Goal: Find specific page/section: Find specific page/section

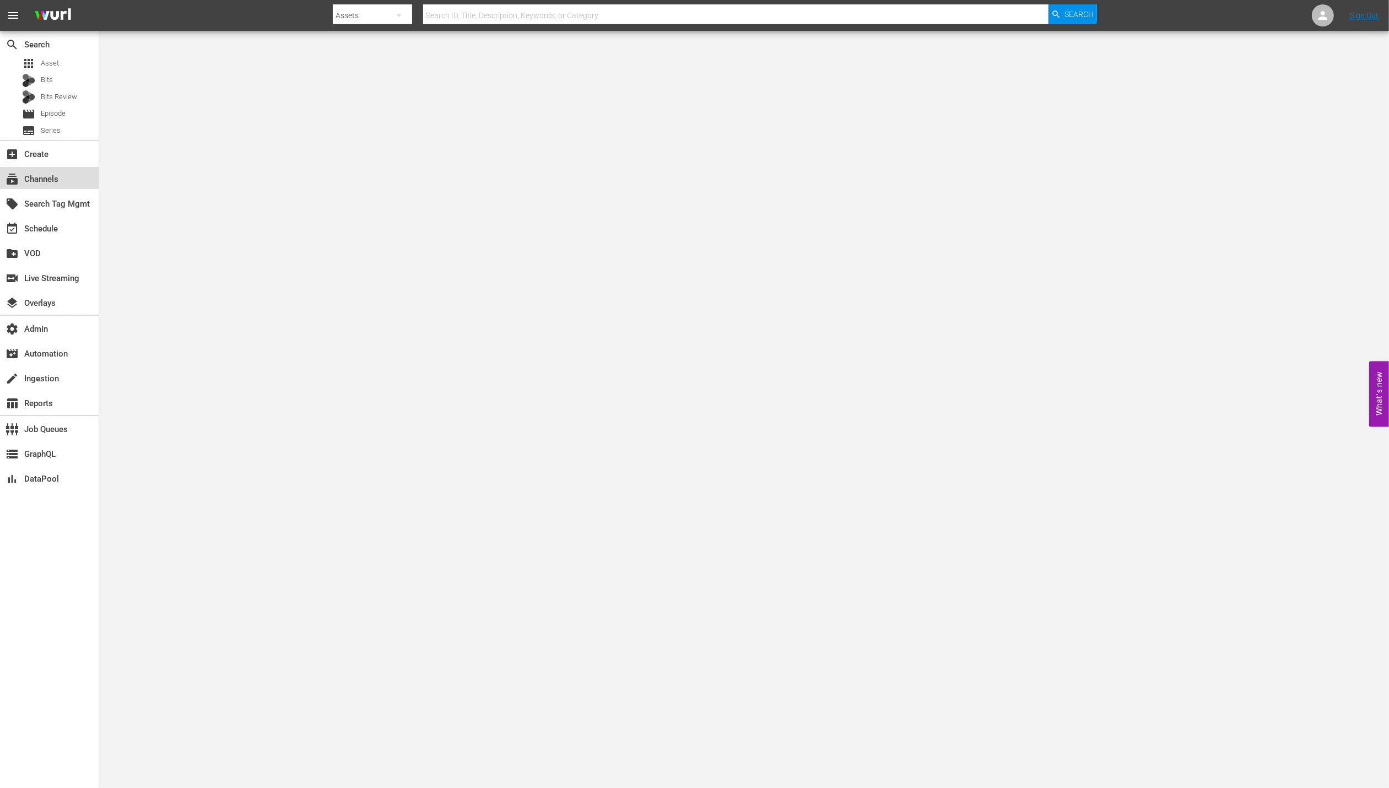
click at [62, 176] on div "subscriptions Channels" at bounding box center [49, 178] width 99 height 22
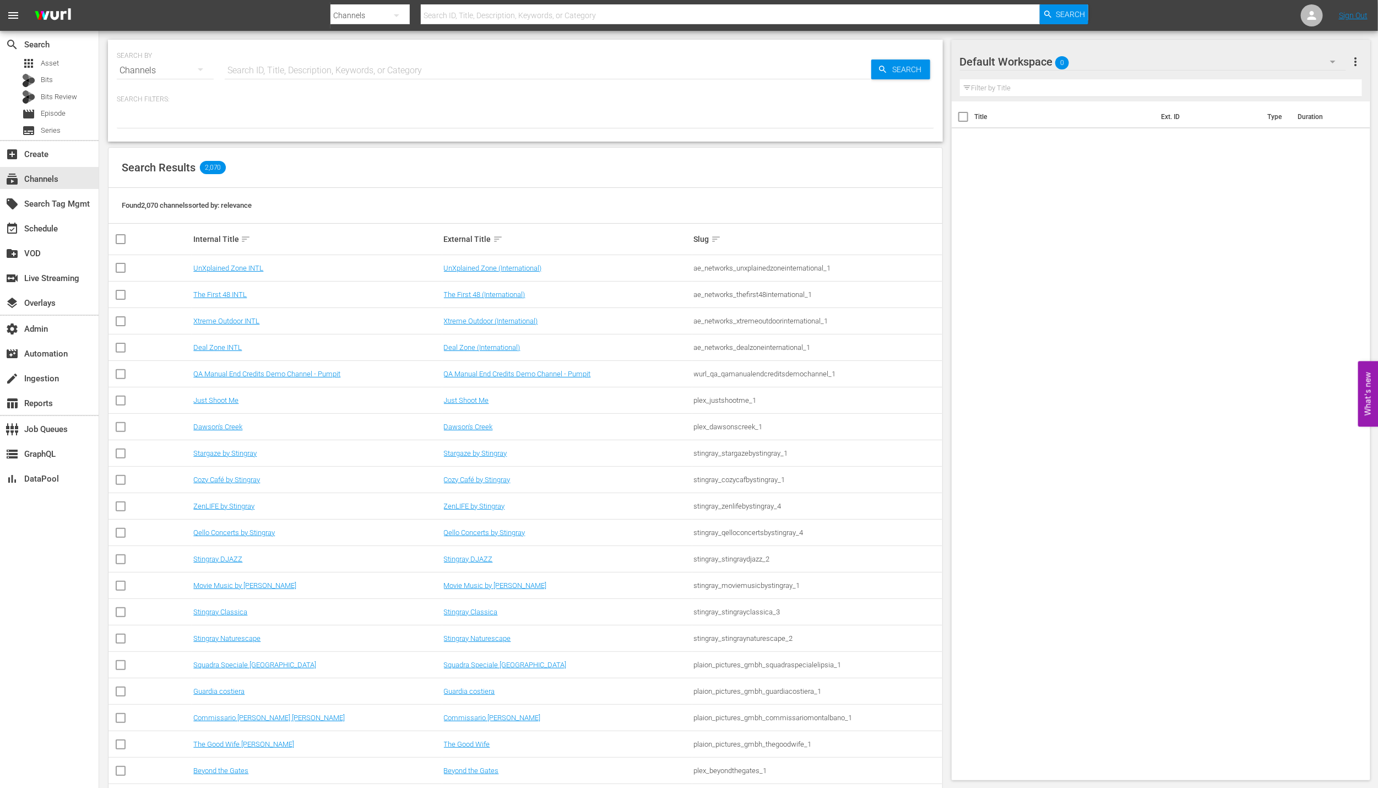
click at [313, 62] on input "text" at bounding box center [548, 70] width 647 height 26
paste input "newidco_babysharktv_1"
type input "newidco_babysharktv_1"
drag, startPoint x: 891, startPoint y: 68, endPoint x: 884, endPoint y: 72, distance: 7.9
click at [892, 69] on span "Search" at bounding box center [909, 69] width 42 height 20
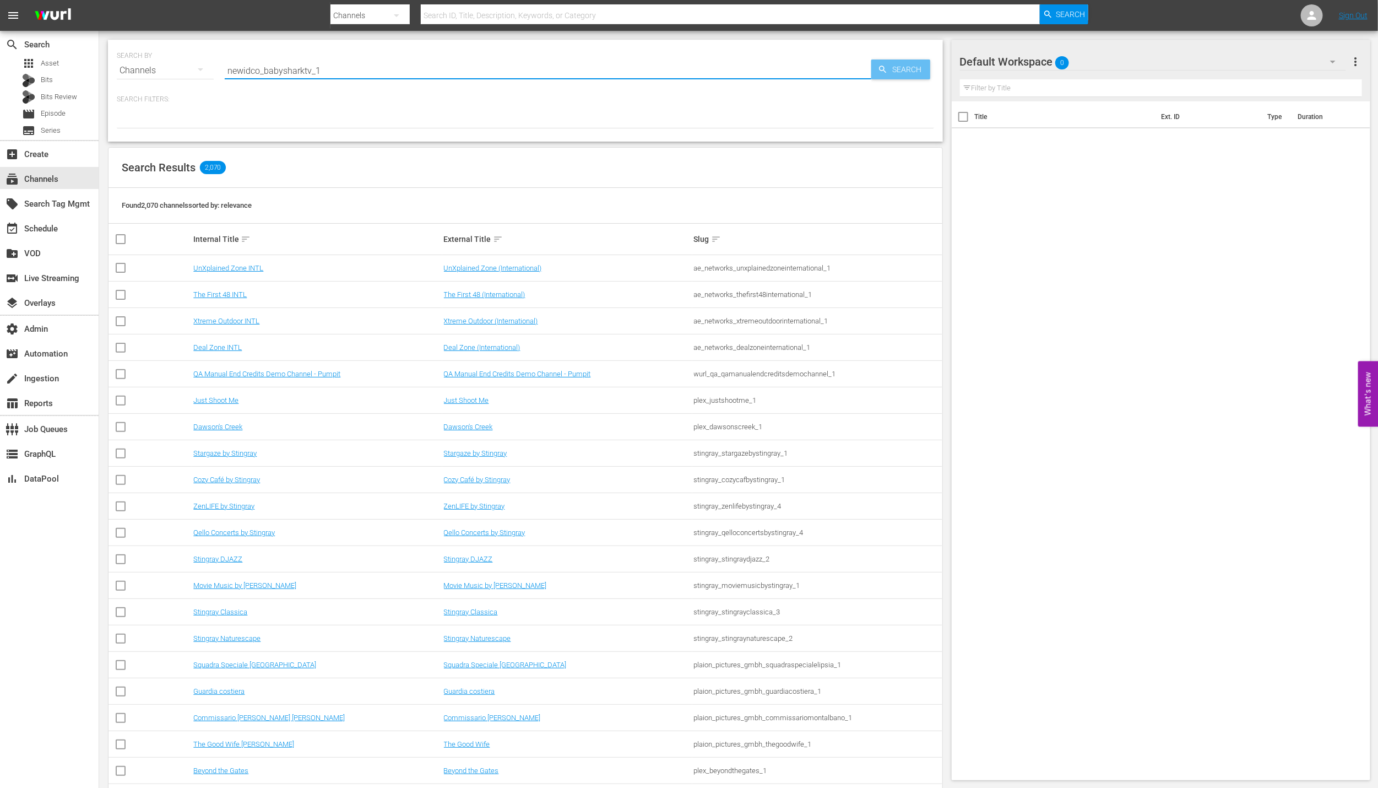
type input "newidco_babysharktv_1"
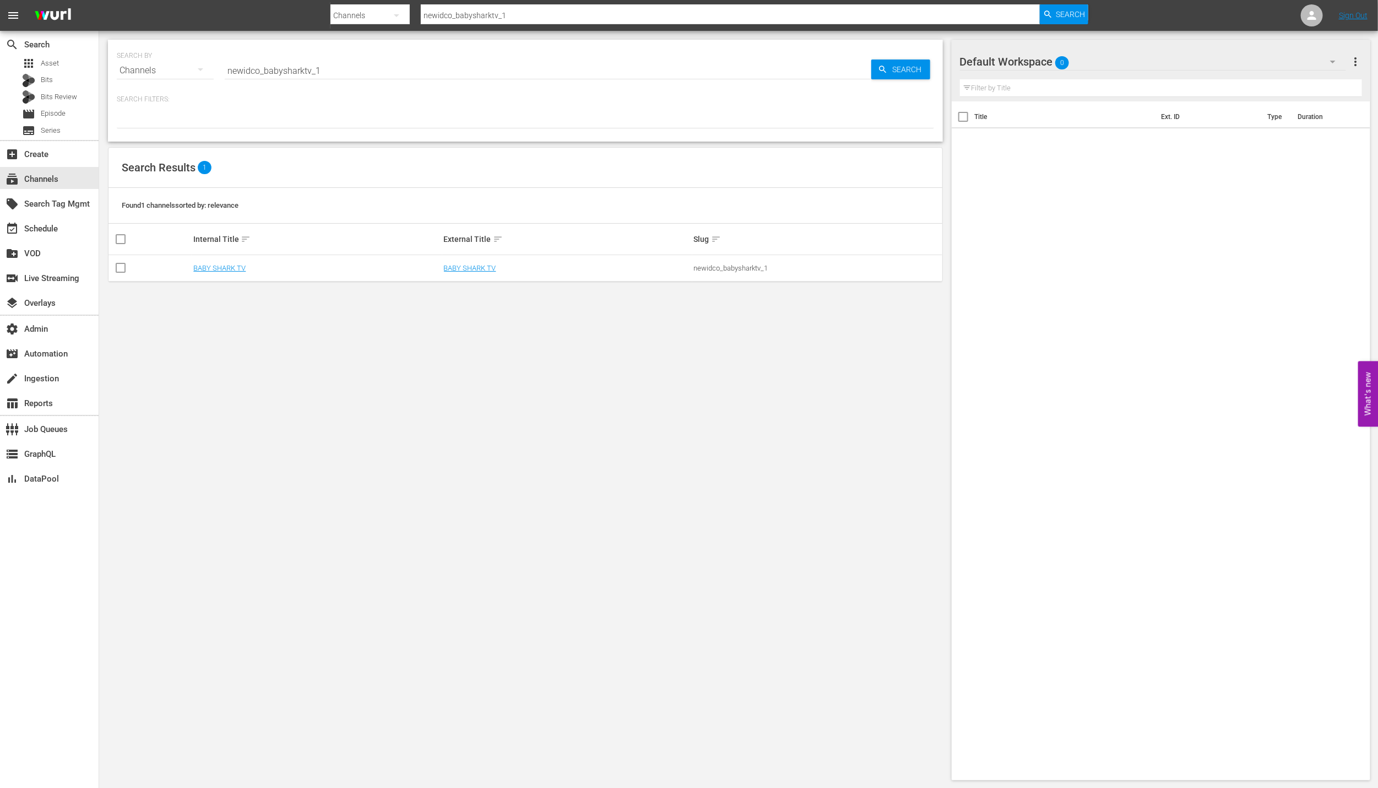
click at [496, 262] on td "BABY SHARK TV" at bounding box center [567, 268] width 250 height 26
click at [484, 268] on link "BABY SHARK TV" at bounding box center [470, 268] width 52 height 8
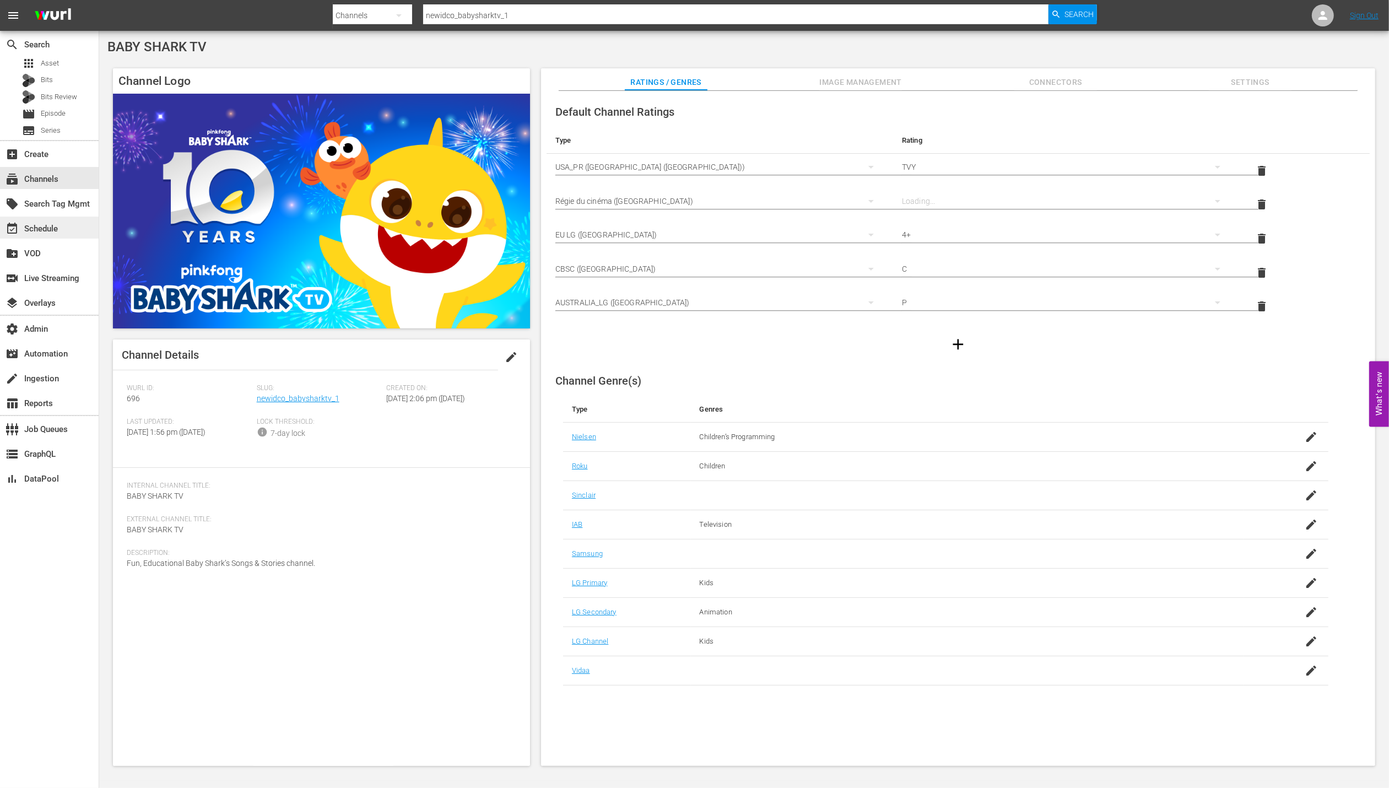
click at [79, 225] on div "event_available Schedule" at bounding box center [49, 227] width 99 height 22
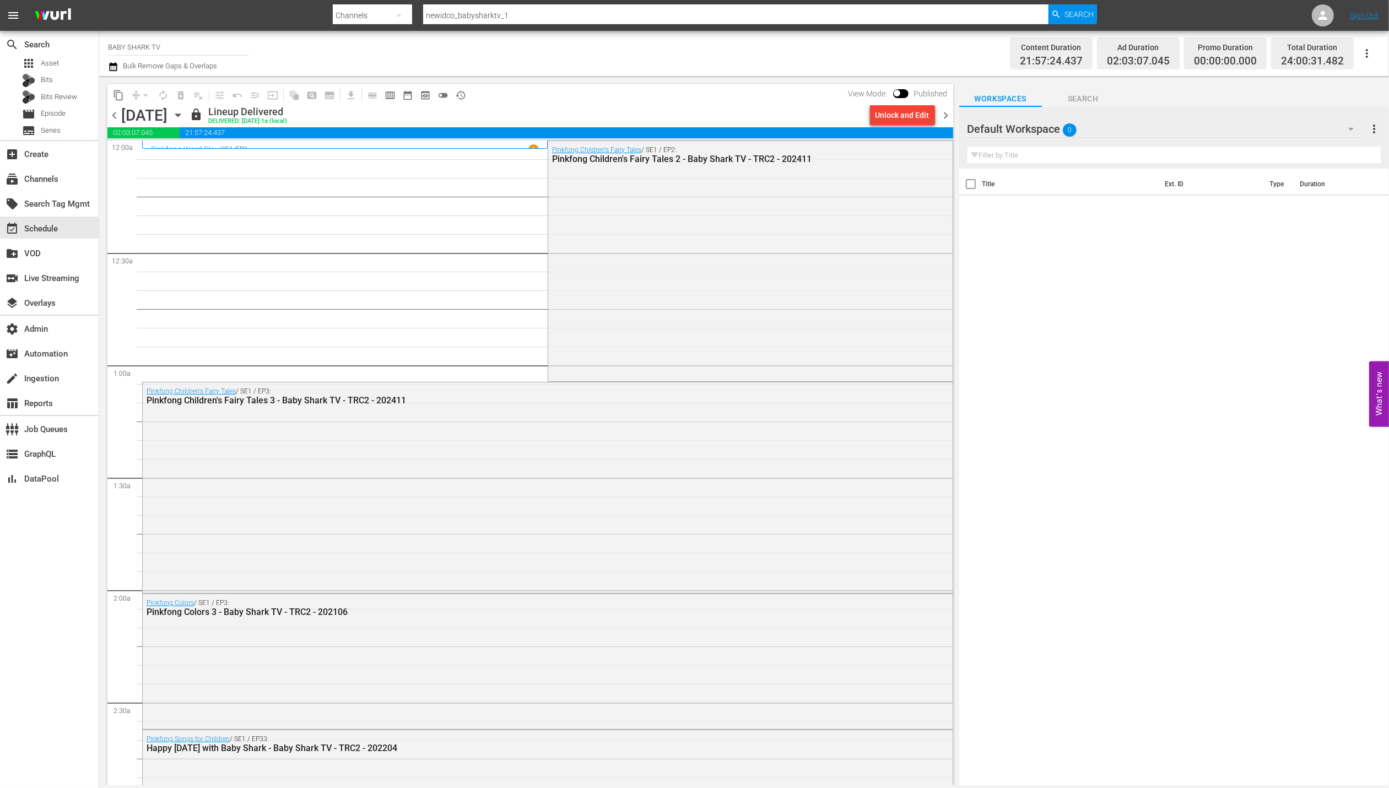
click at [946, 116] on span "chevron_right" at bounding box center [946, 116] width 14 height 14
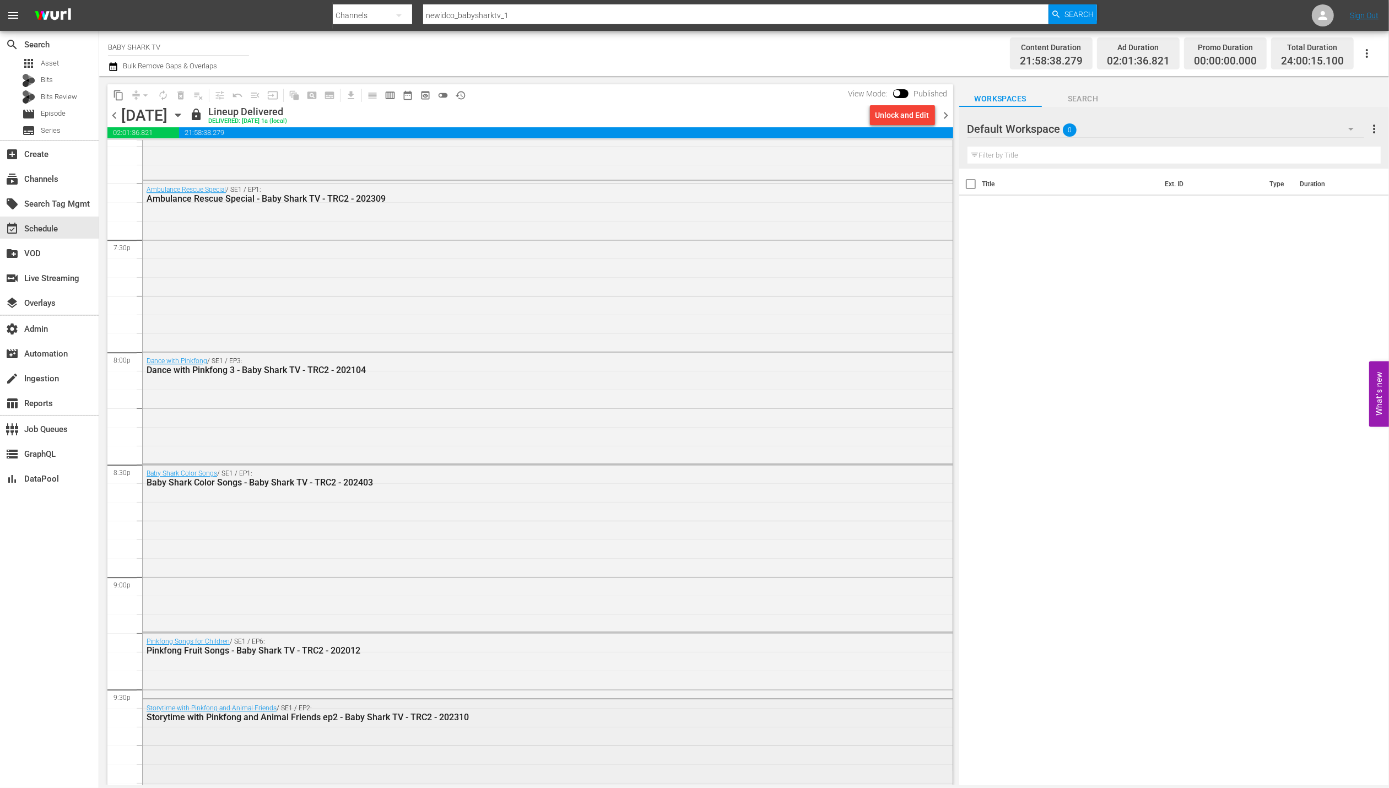
scroll to position [4750, 0]
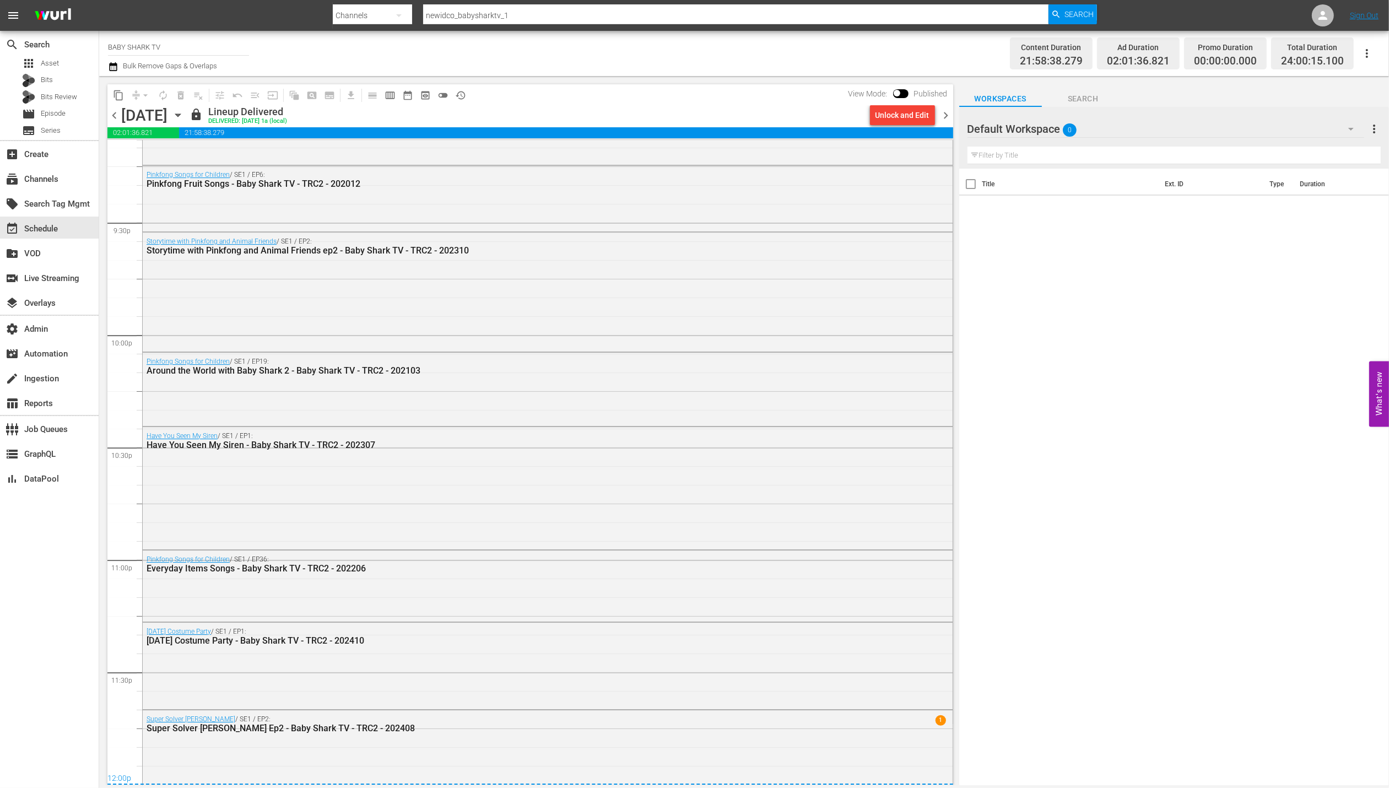
click at [116, 114] on span "chevron_left" at bounding box center [114, 116] width 14 height 14
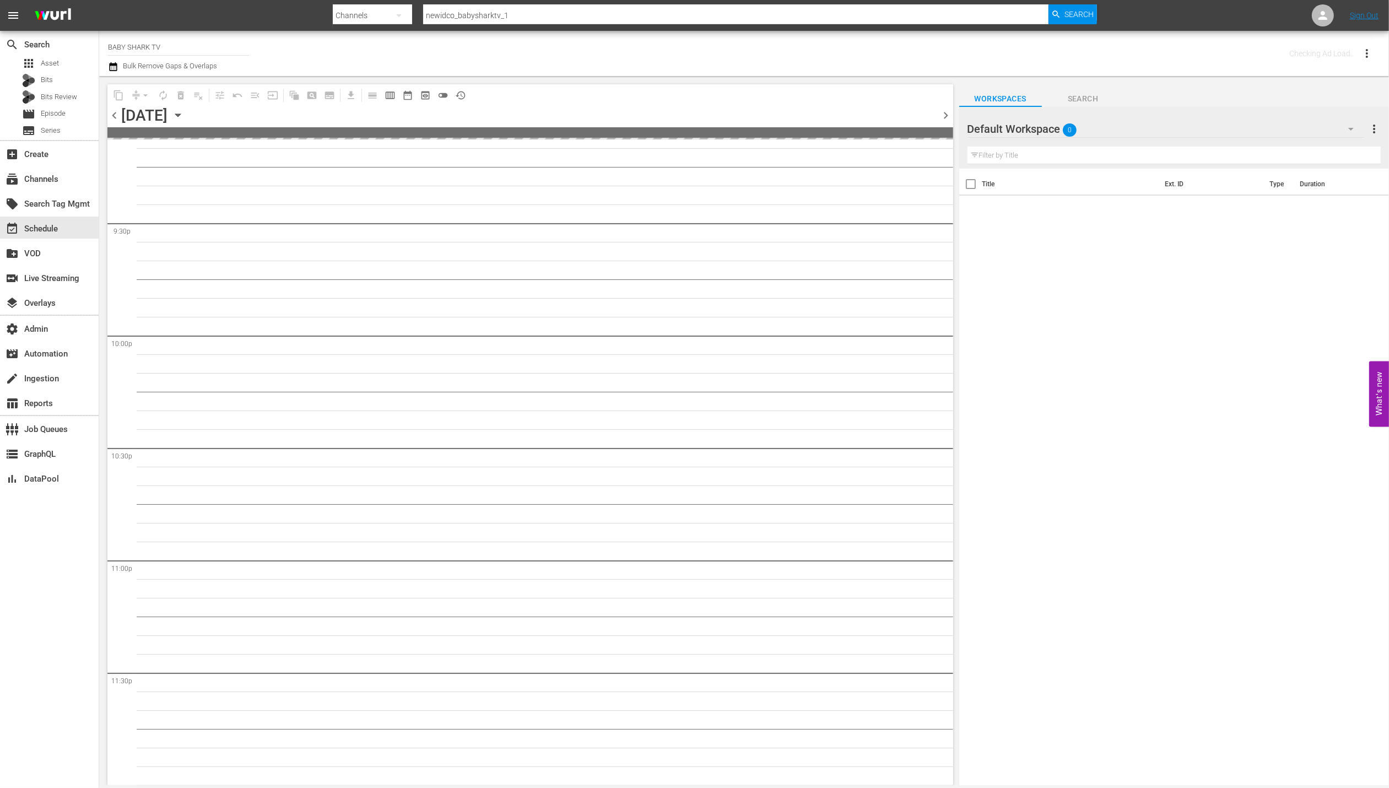
scroll to position [4748, 0]
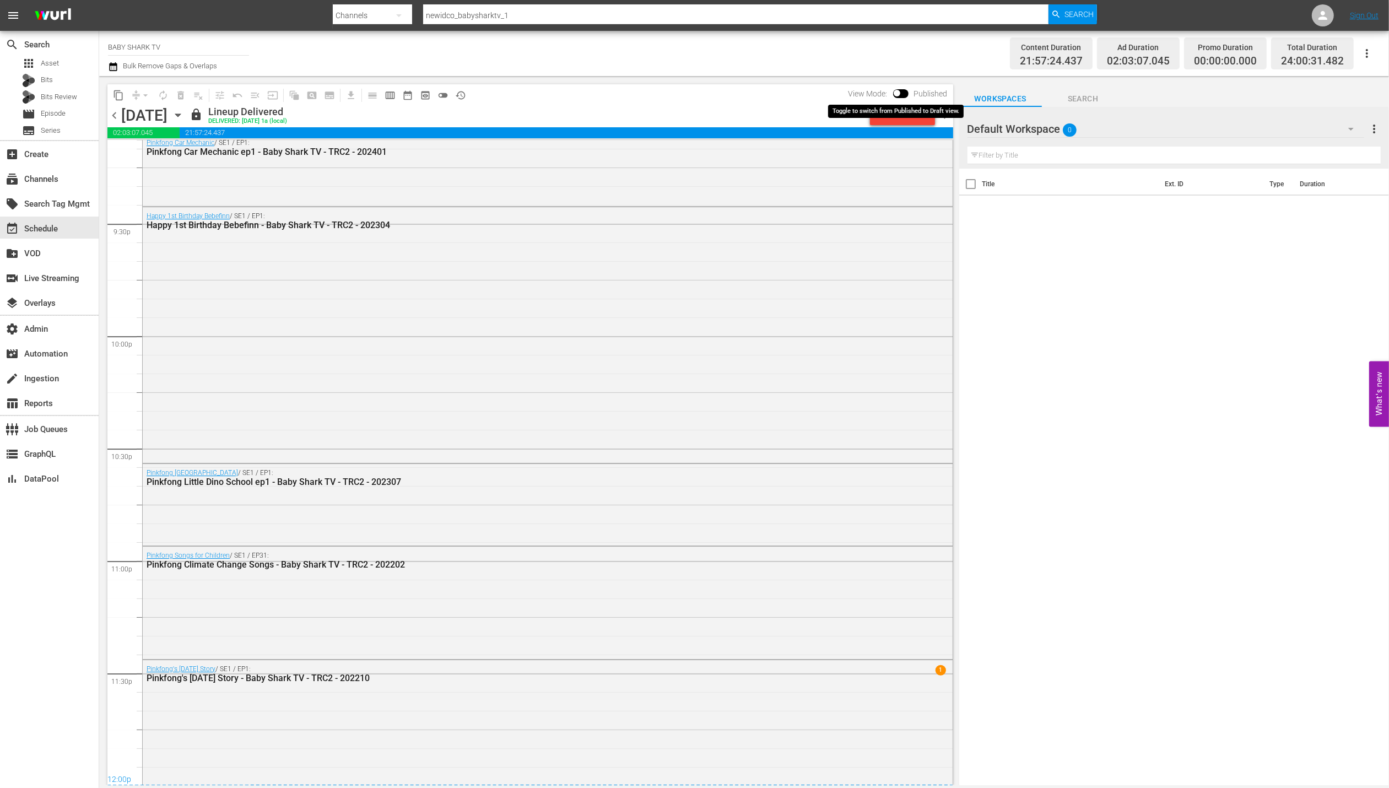
click at [903, 91] on input "checkbox" at bounding box center [896, 95] width 23 height 8
checkbox input "true"
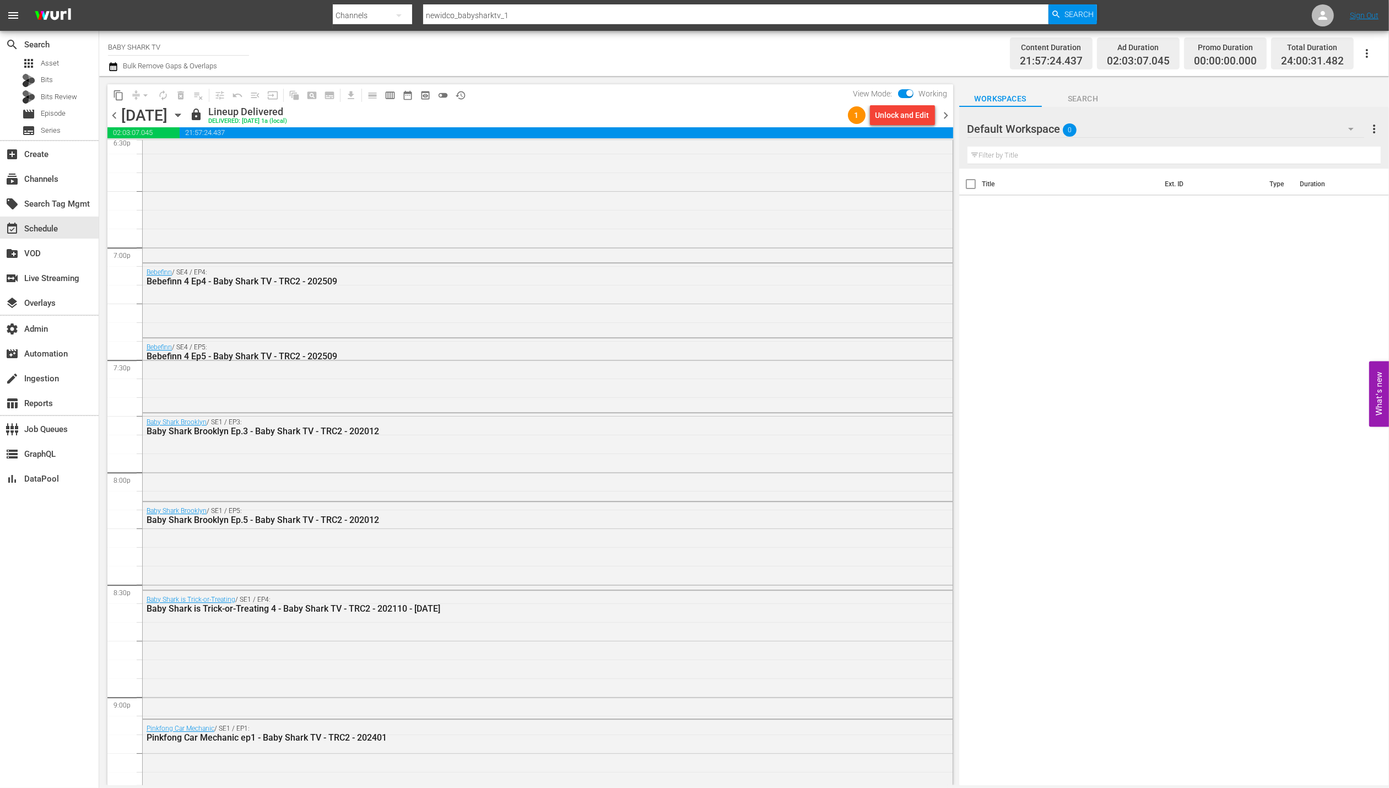
scroll to position [4751, 0]
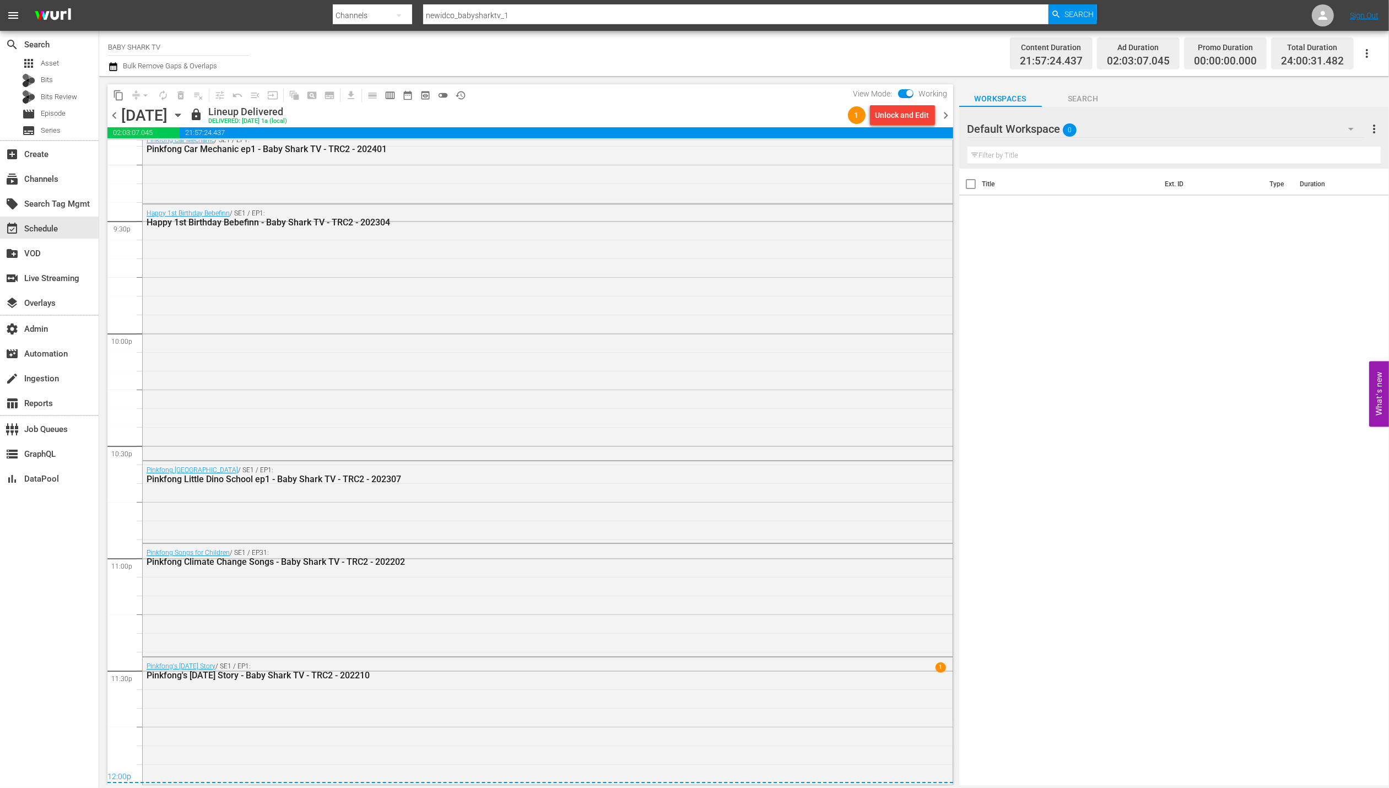
click at [944, 117] on span "chevron_right" at bounding box center [946, 116] width 14 height 14
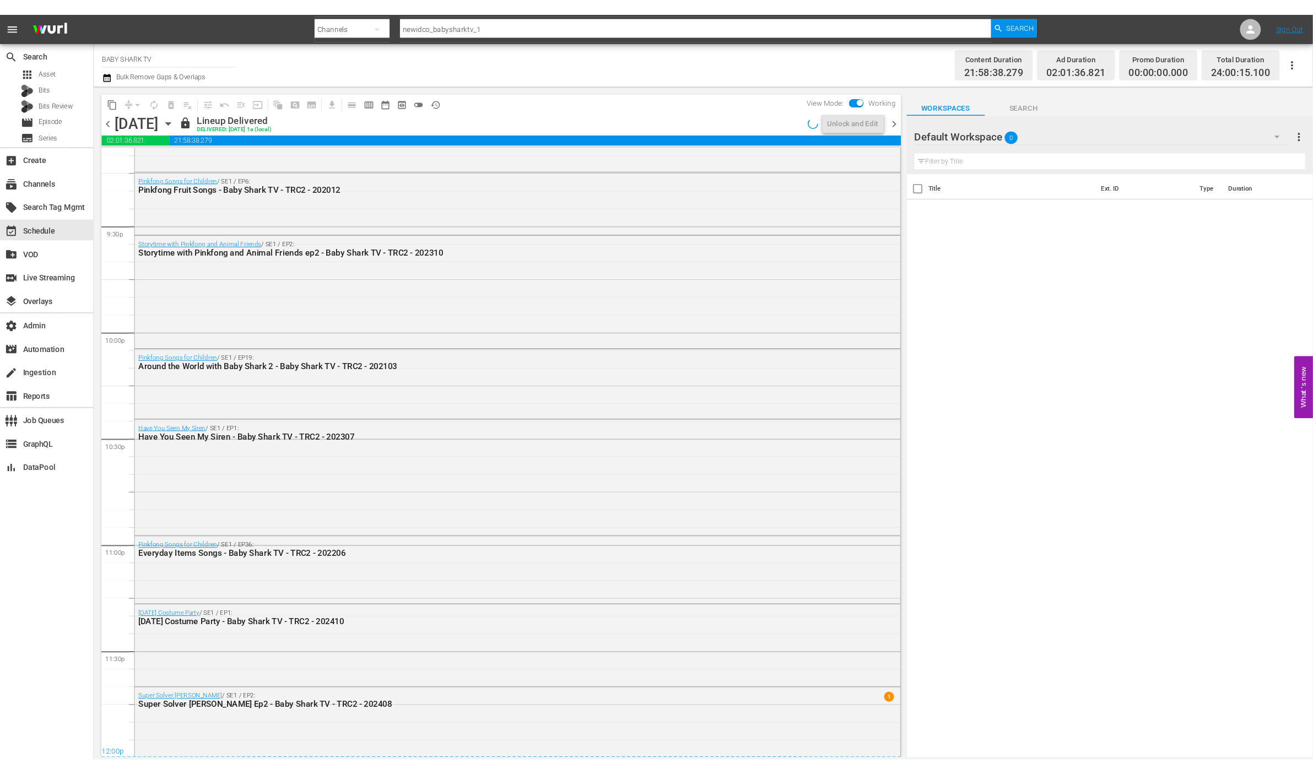
scroll to position [4356, 0]
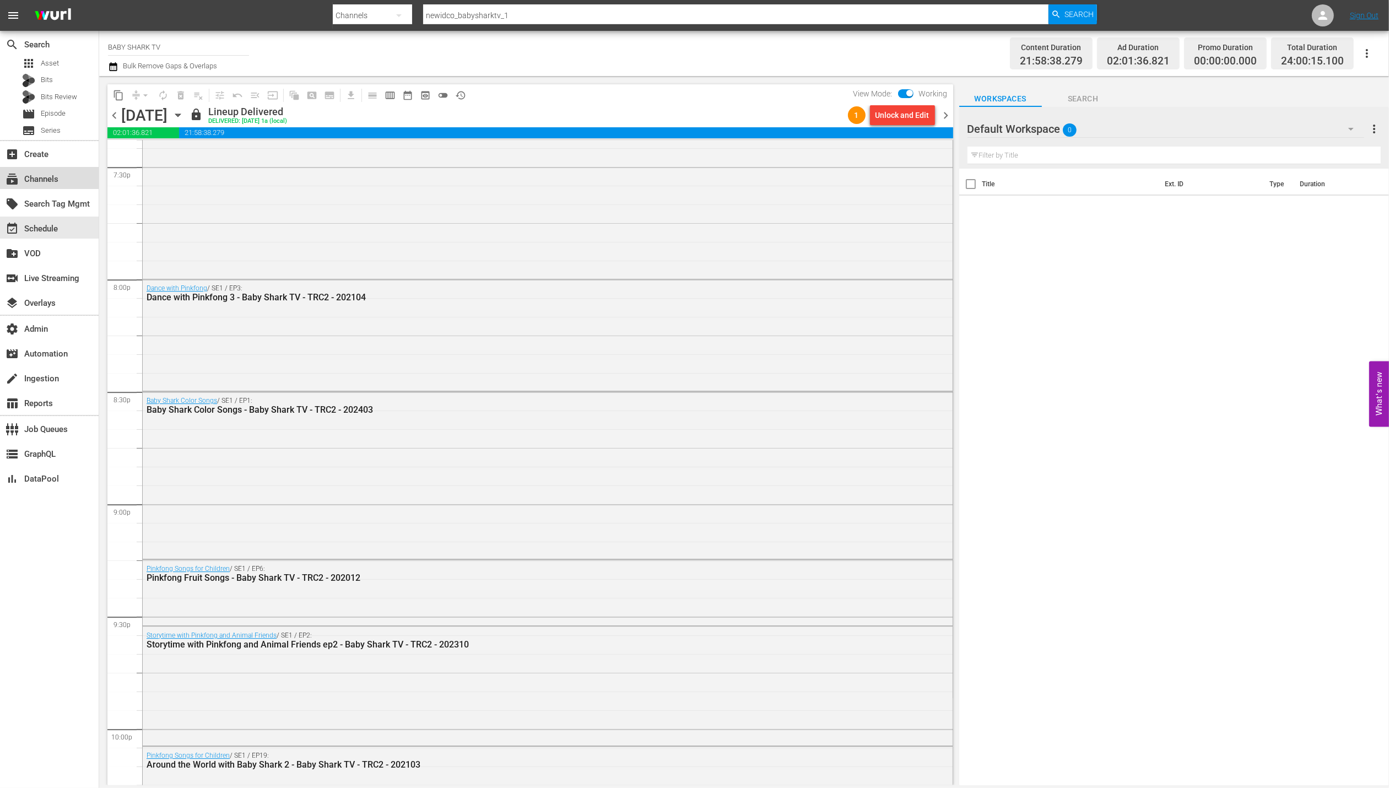
click at [42, 175] on div "subscriptions Channels" at bounding box center [31, 177] width 62 height 10
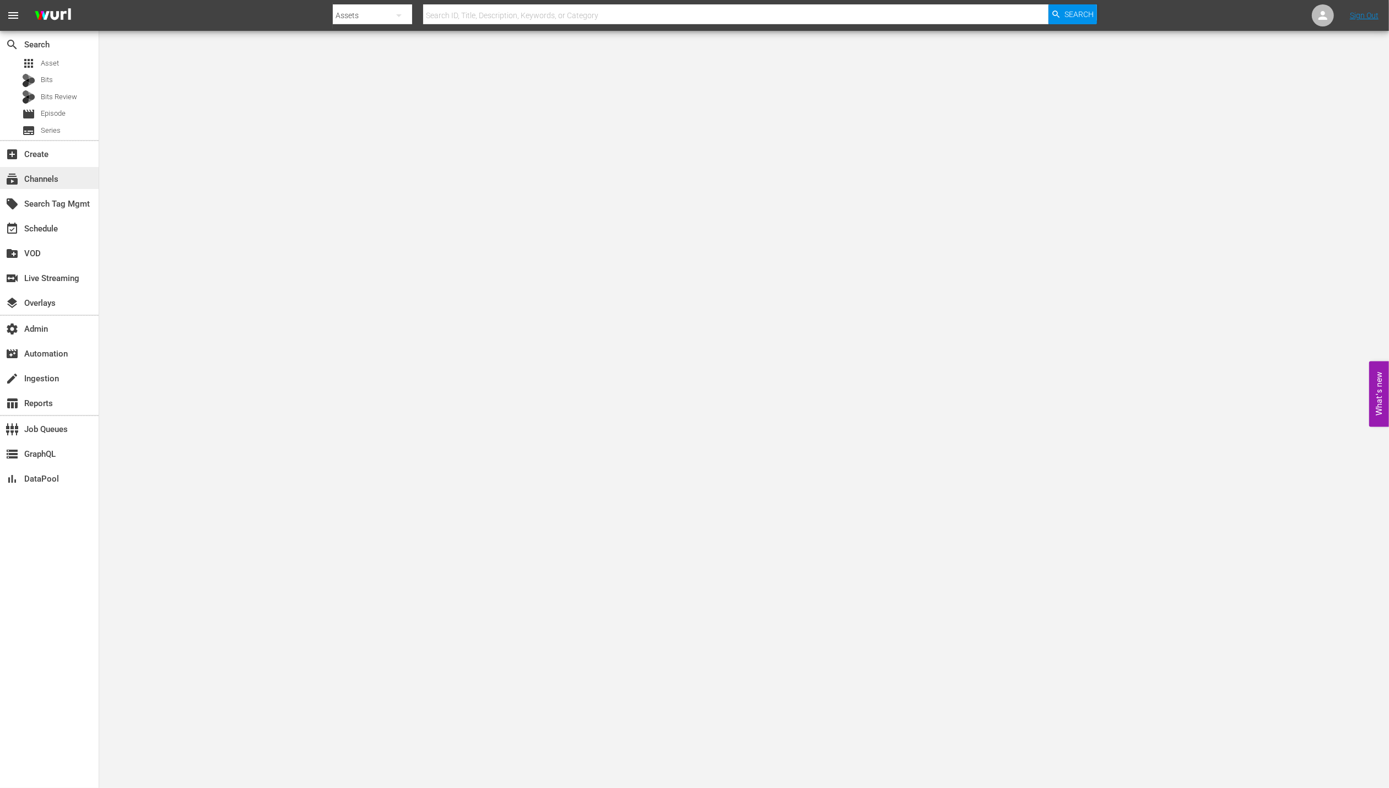
click at [62, 180] on div "subscriptions Channels" at bounding box center [49, 178] width 99 height 22
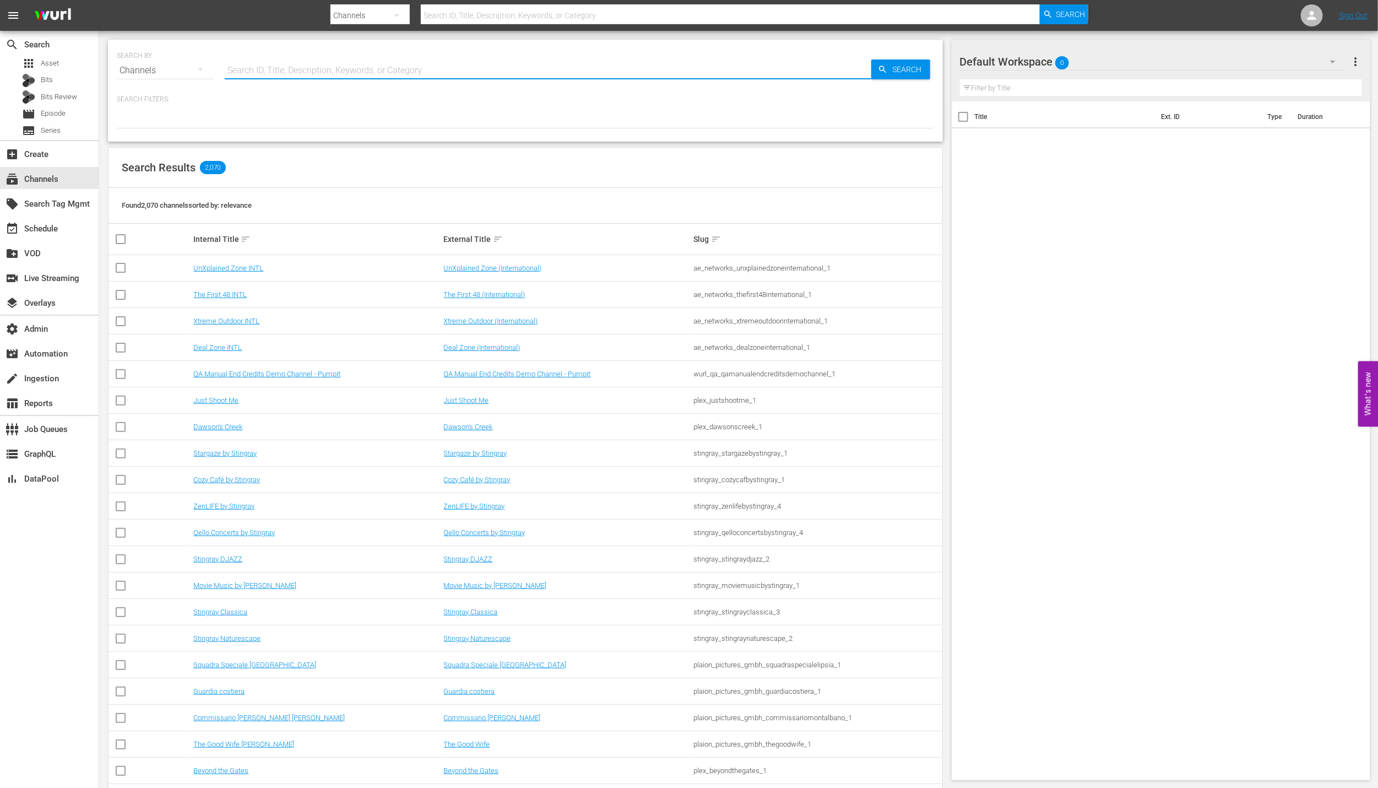
click at [406, 64] on input "text" at bounding box center [548, 70] width 647 height 26
paste input "FIFA+"
type input "FIFA+"
click at [886, 71] on icon "button" at bounding box center [883, 69] width 10 height 10
type input "FIFA+"
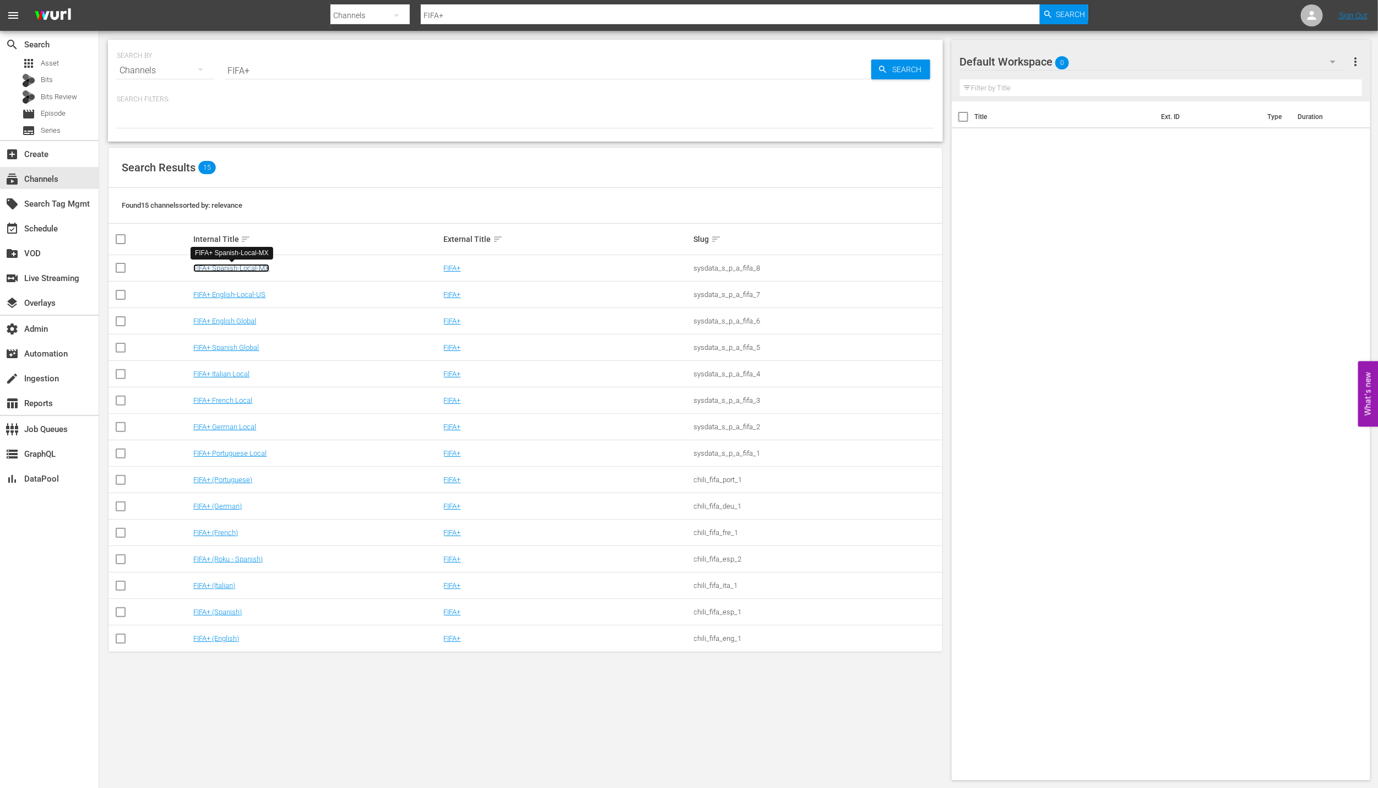
click at [256, 270] on link "FIFA+ Spanish-Local-MX" at bounding box center [231, 268] width 76 height 8
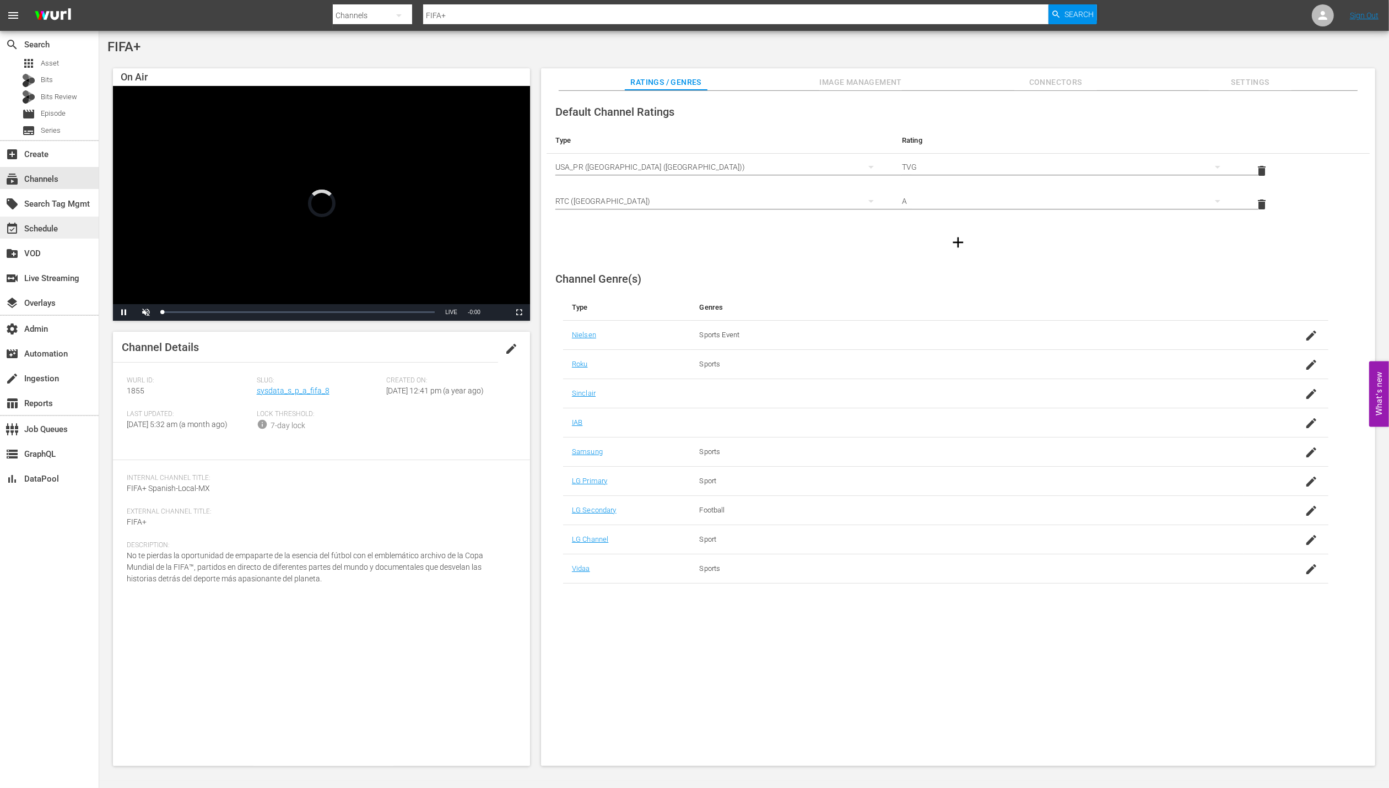
click at [50, 236] on div "event_available Schedule" at bounding box center [49, 227] width 99 height 22
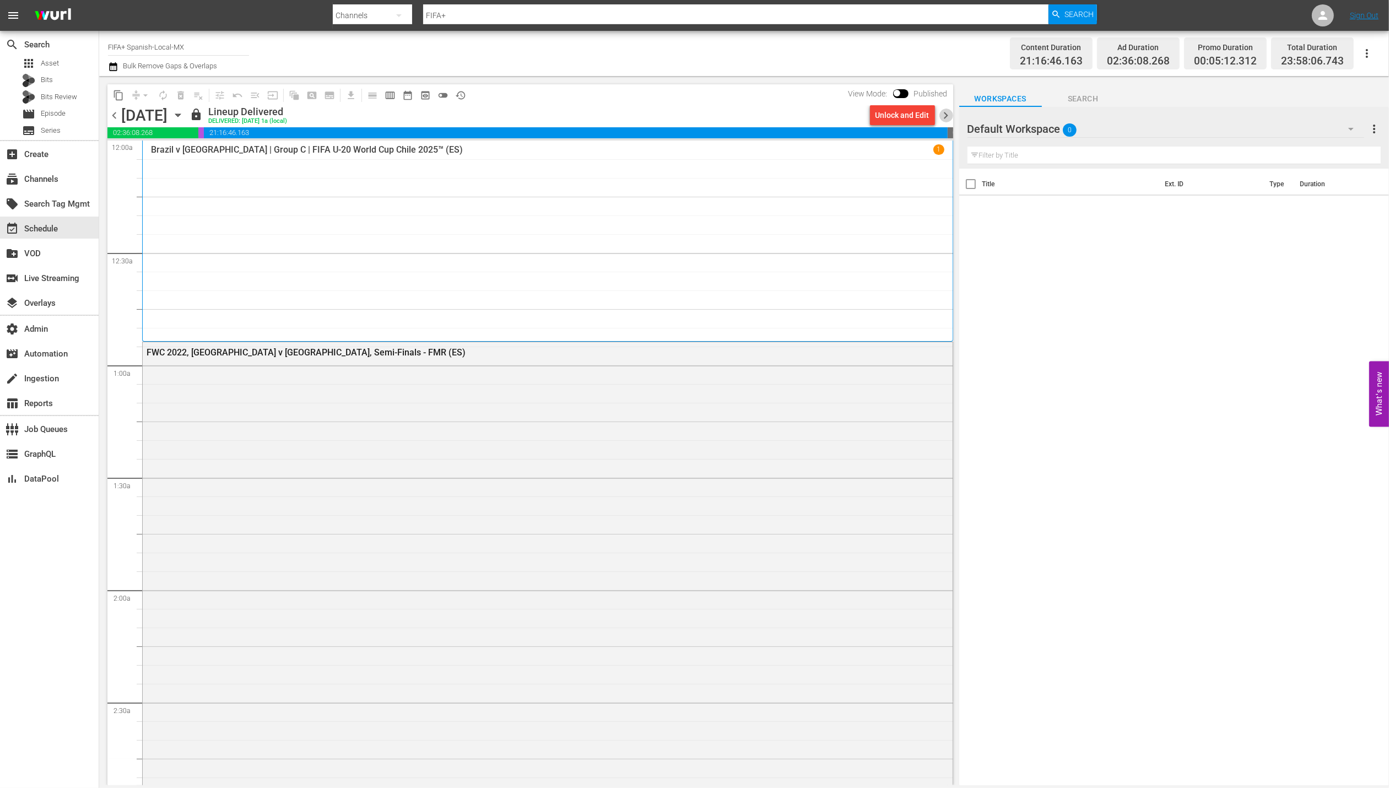
click at [949, 114] on span "chevron_right" at bounding box center [946, 116] width 14 height 14
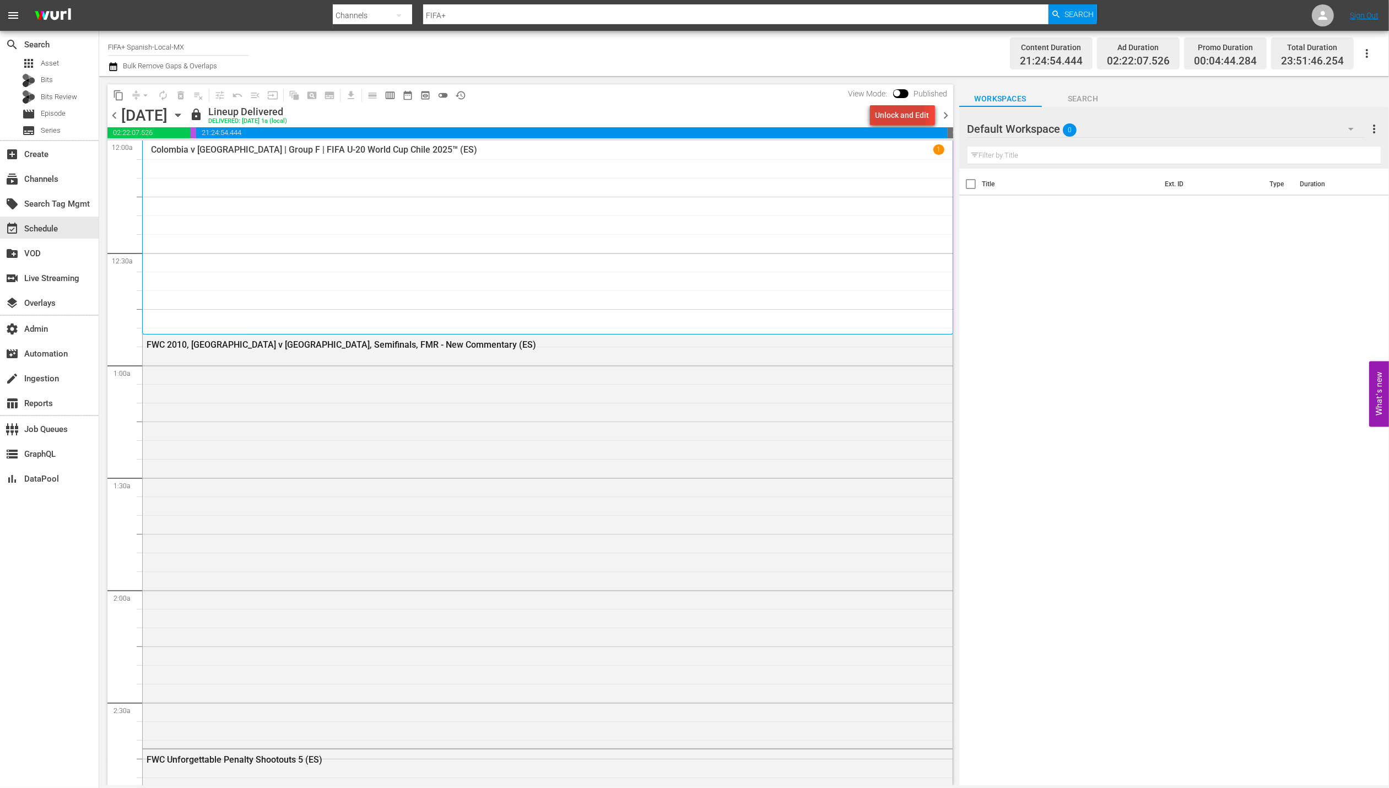
click at [894, 118] on div "Unlock and Edit" at bounding box center [902, 115] width 54 height 20
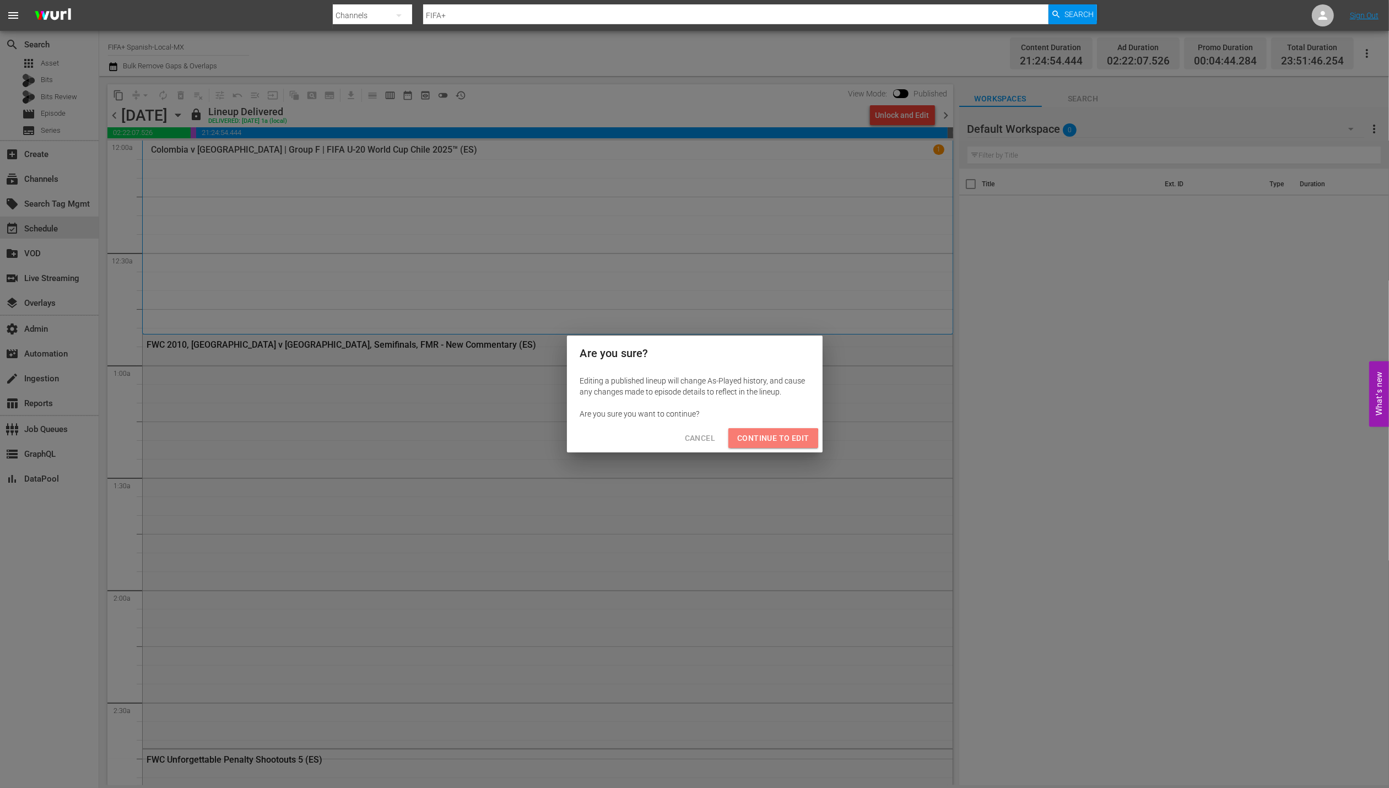
click at [763, 440] on span "Continue to Edit" at bounding box center [773, 438] width 72 height 14
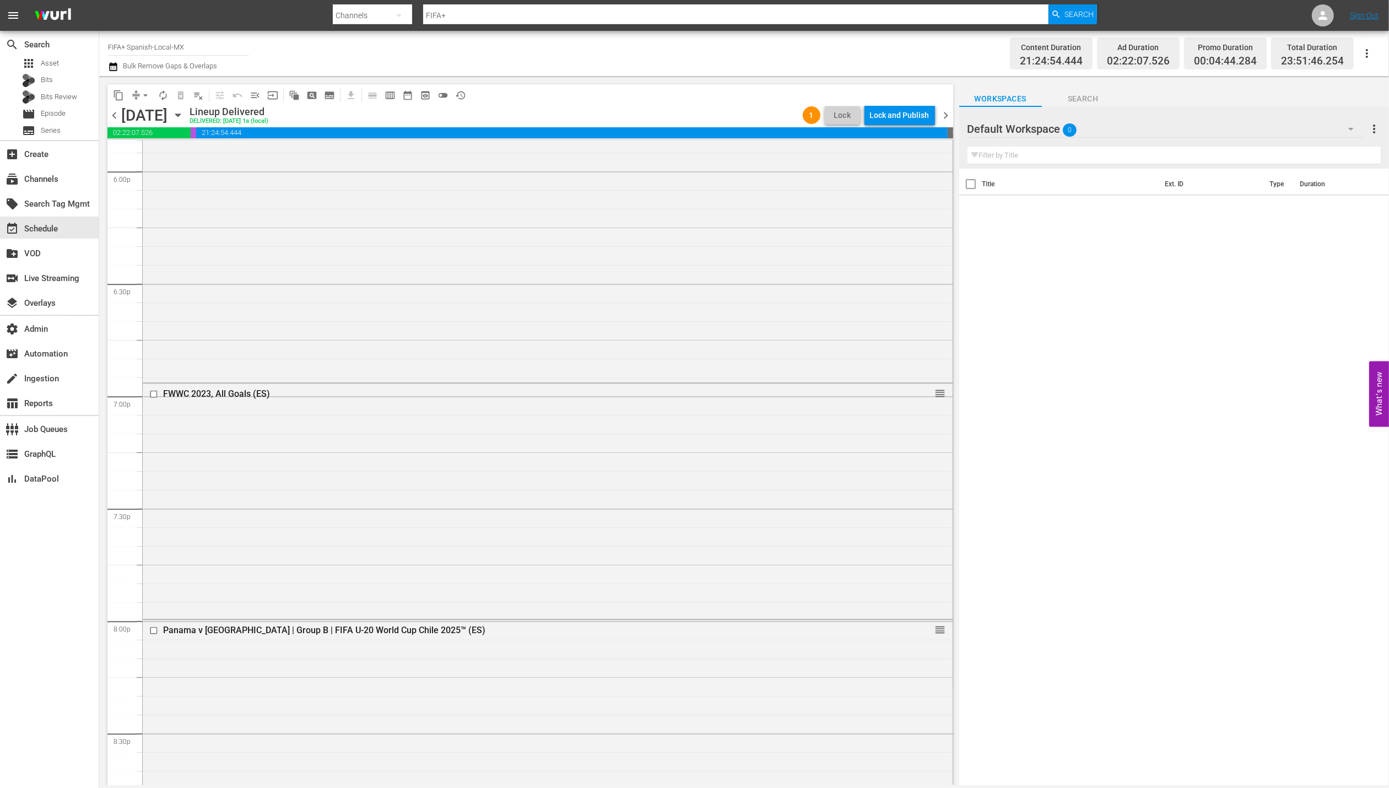
scroll to position [4911, 0]
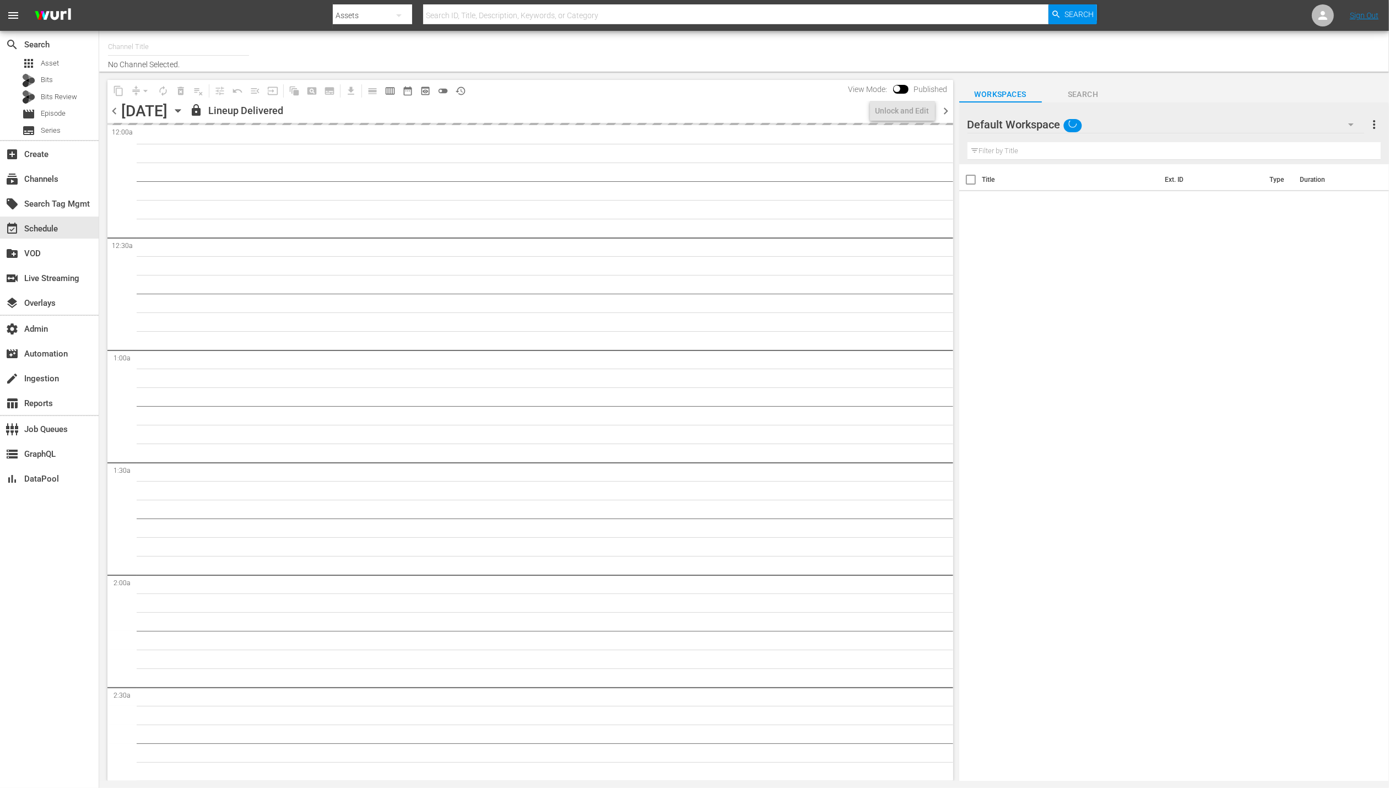
type input "FIFA+ [DEMOGRAPHIC_DATA]-Local-MX (1855)"
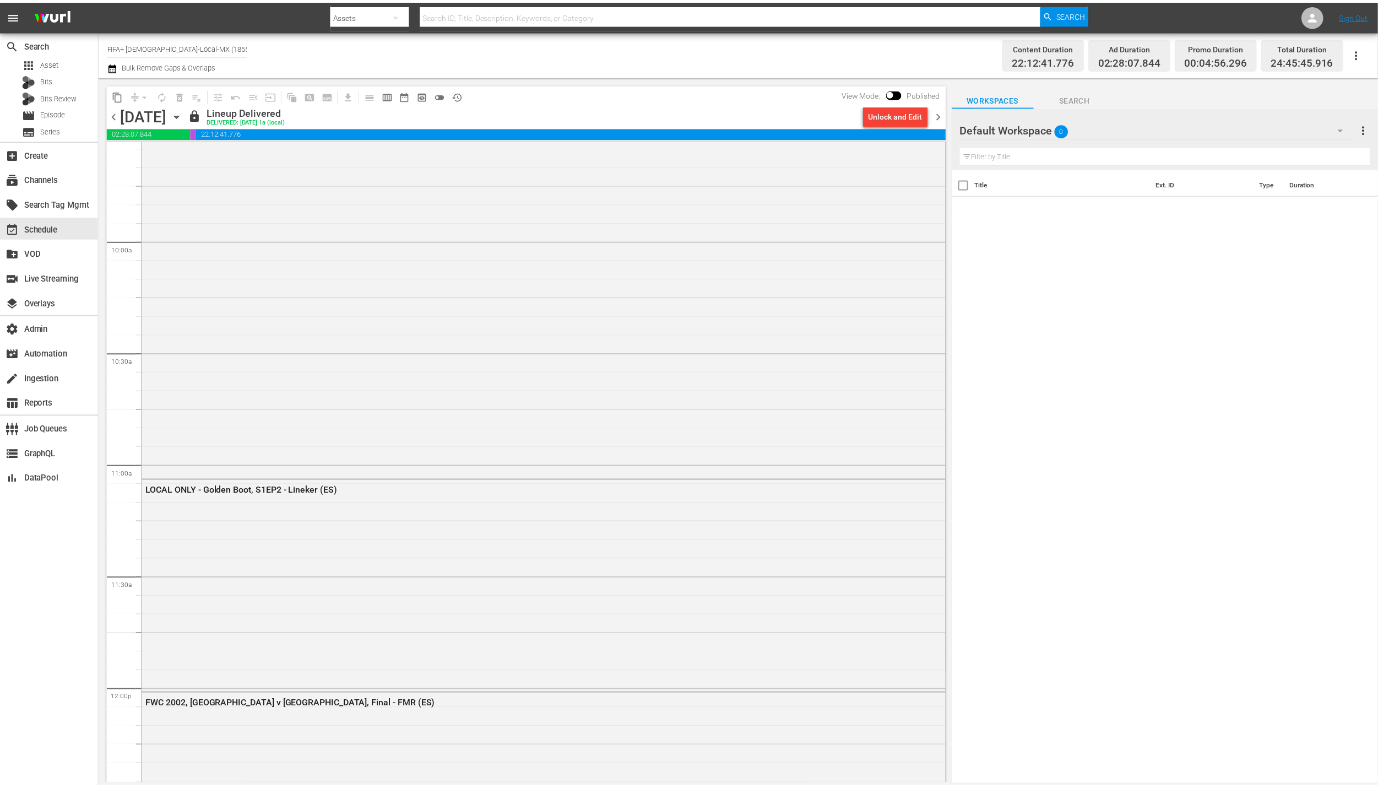
scroll to position [5114, 0]
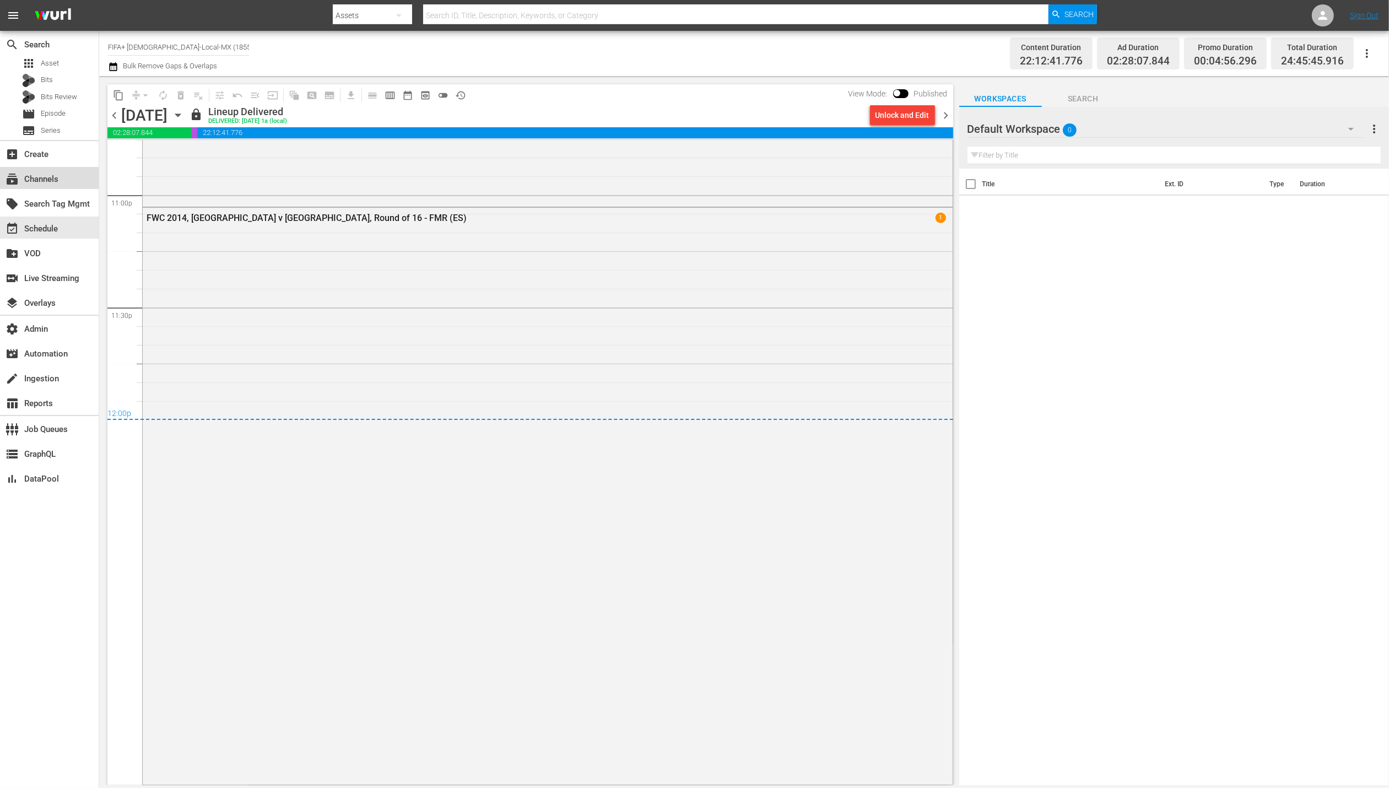
click at [46, 182] on div "subscriptions Channels" at bounding box center [31, 177] width 62 height 10
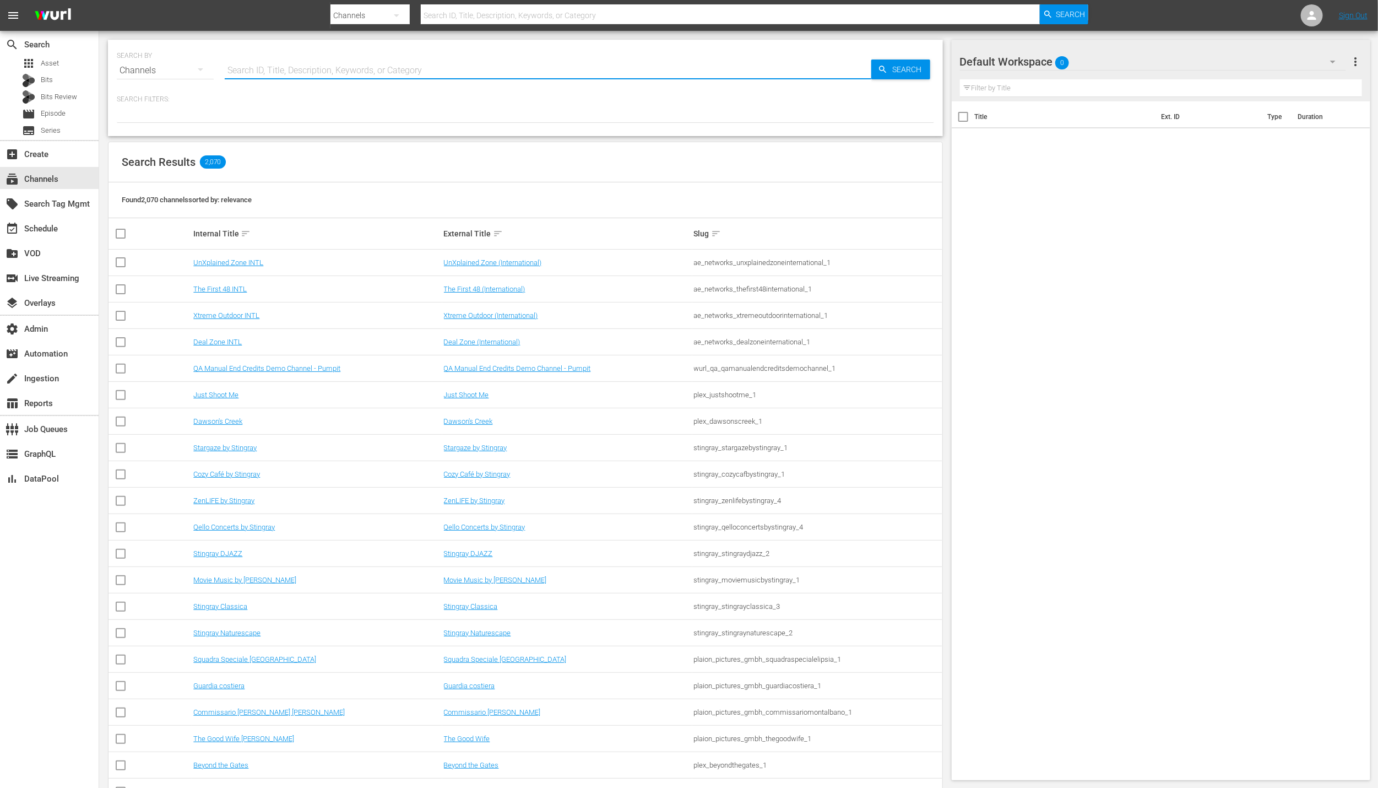
click at [282, 69] on input "text" at bounding box center [548, 70] width 647 height 26
type input "fif"
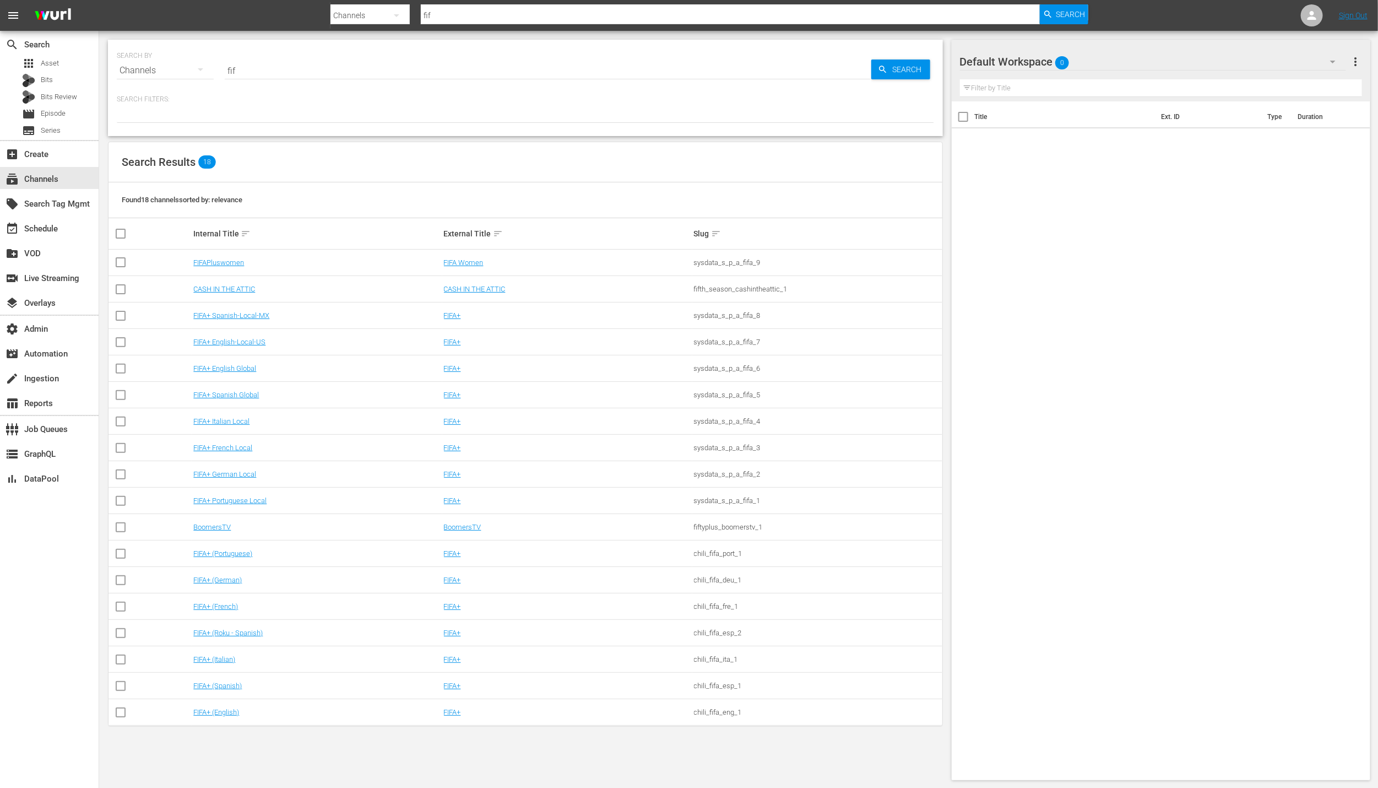
click at [611, 115] on div at bounding box center [525, 113] width 817 height 19
click at [723, 319] on div "sysdata_s_p_a_fifa_8" at bounding box center [817, 315] width 247 height 8
copy div "sysdata_s_p_a_fifa_8"
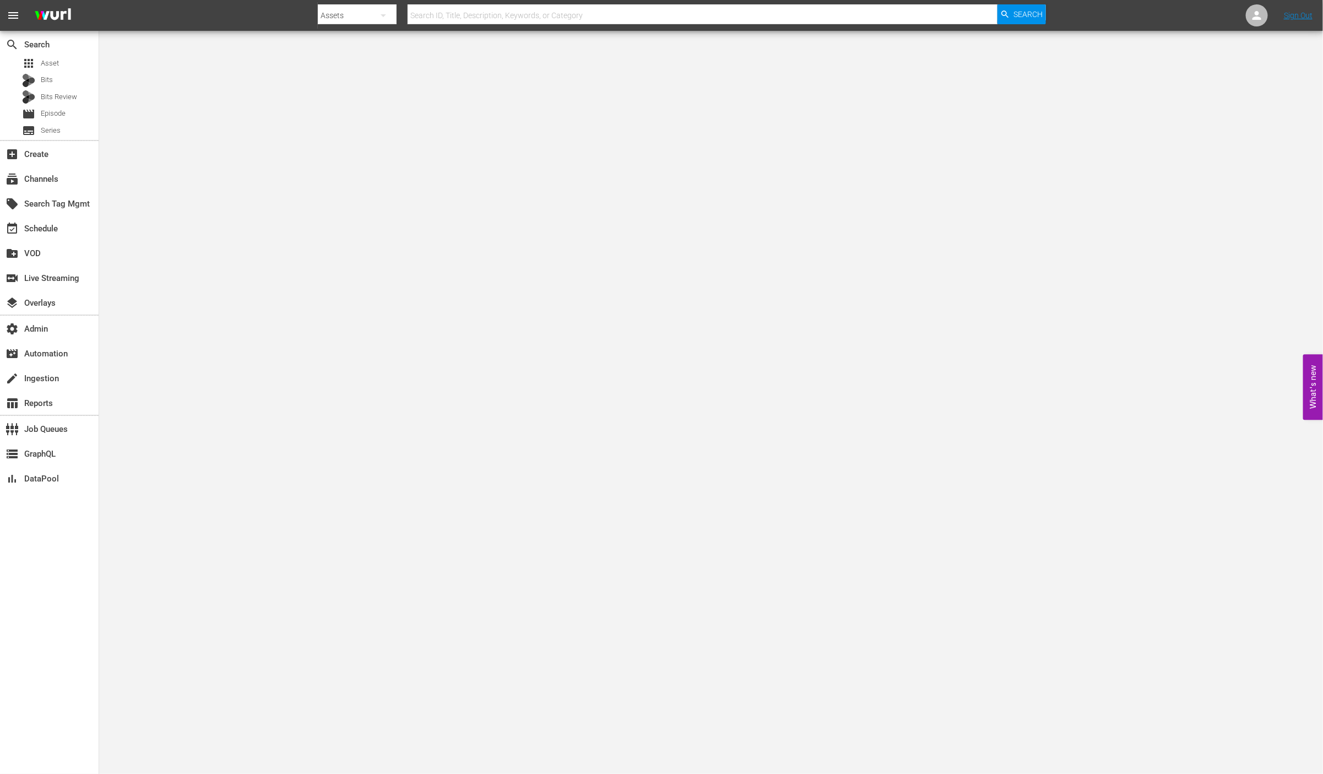
drag, startPoint x: 357, startPoint y: 175, endPoint x: 340, endPoint y: 222, distance: 50.5
click at [357, 175] on body "menu Search By Assets Search ID, Title, Description, Keywords, or Category Sear…" at bounding box center [661, 387] width 1323 height 774
